Goal: Information Seeking & Learning: Learn about a topic

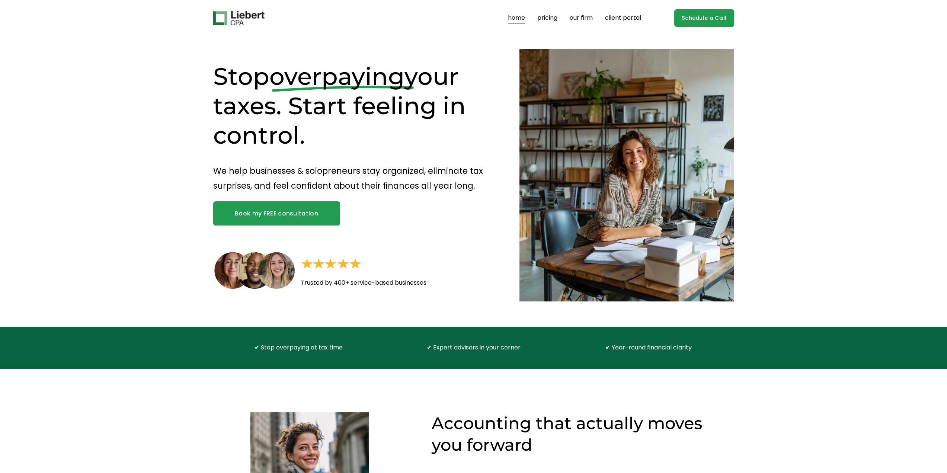
click at [118, 135] on div "Stop overpaying your taxes. Start feeling in control. We help businesses & solo…" at bounding box center [473, 181] width 947 height 290
